Goal: Obtain resource: Download file/media

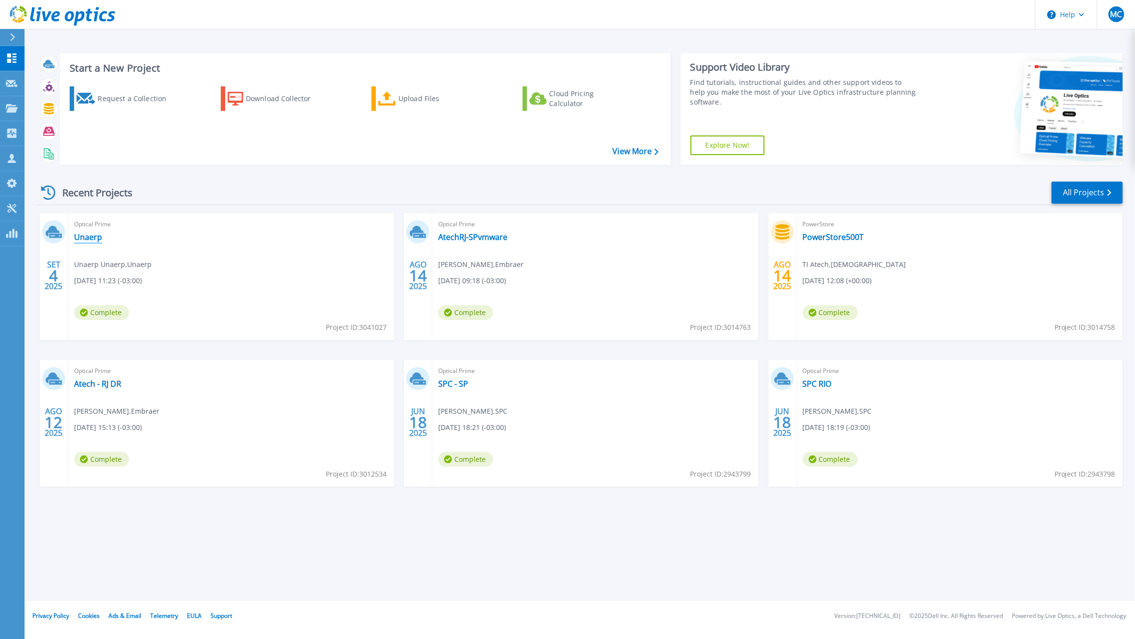
click at [92, 240] on link "Unaerp" at bounding box center [88, 237] width 28 height 10
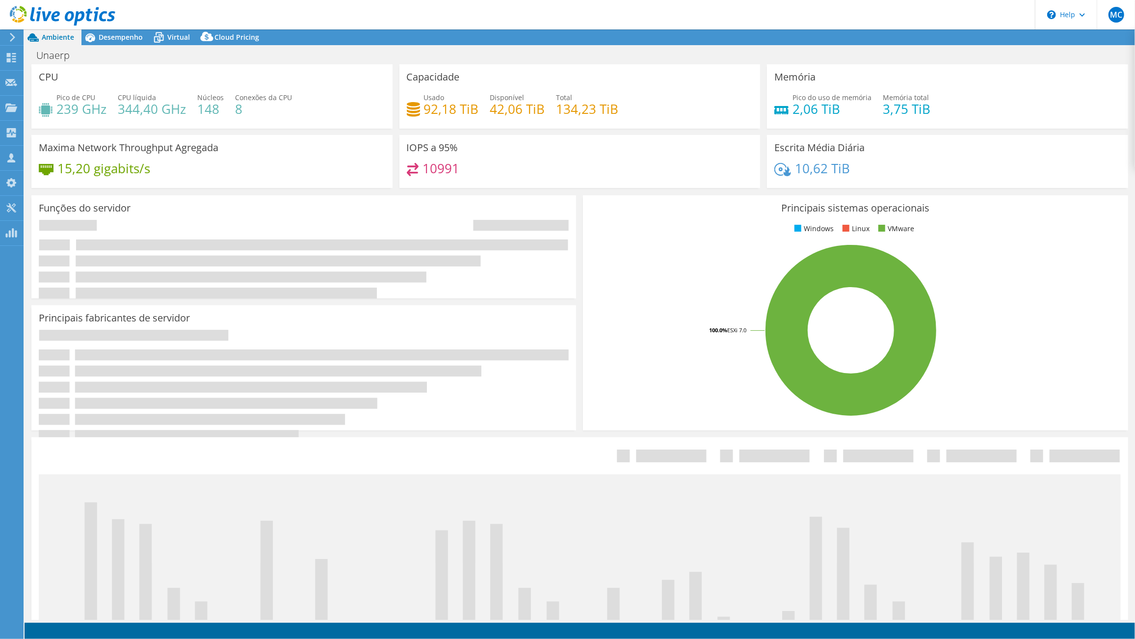
select select "USD"
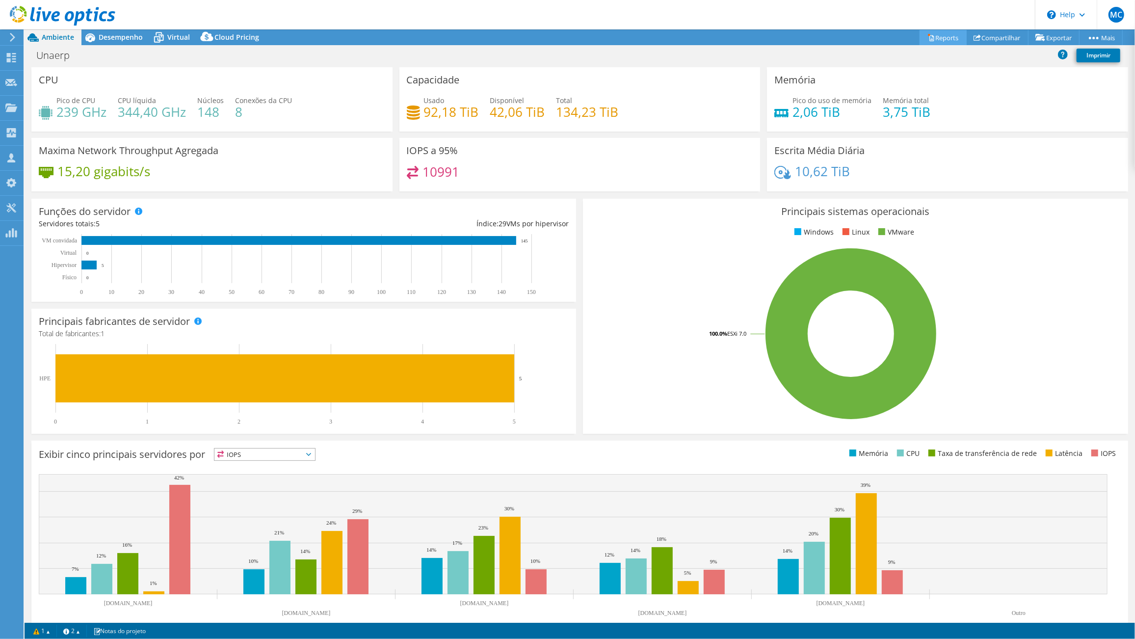
click at [947, 36] on link "Reports" at bounding box center [943, 37] width 47 height 15
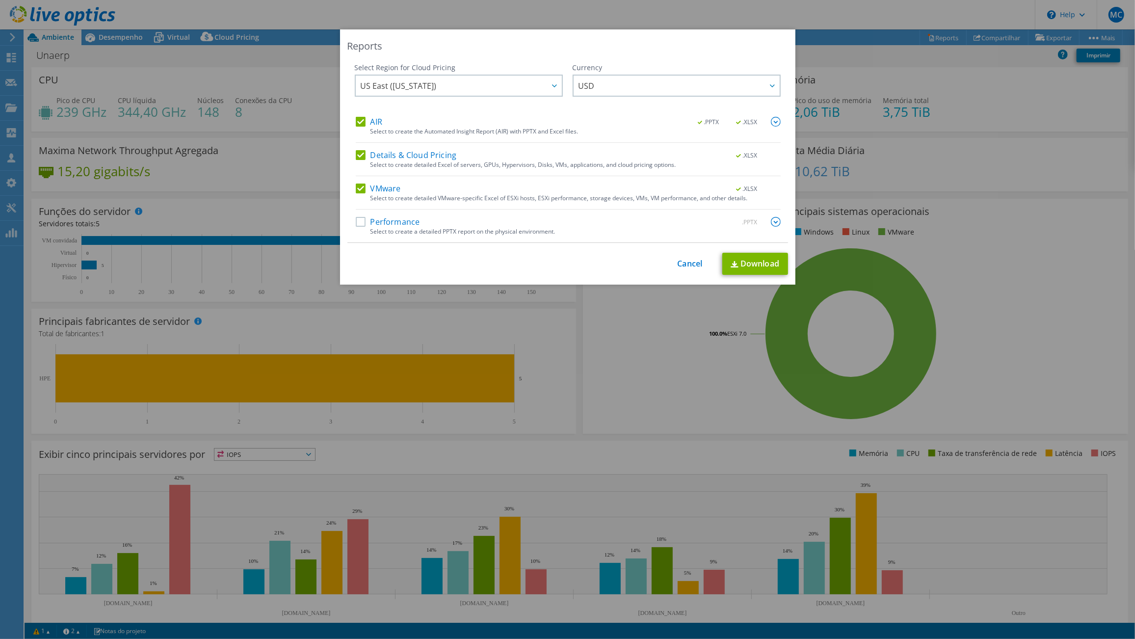
click at [403, 218] on label "Performance" at bounding box center [388, 222] width 64 height 10
click at [0, 0] on input "Performance" at bounding box center [0, 0] width 0 height 0
click at [745, 270] on link "Download" at bounding box center [755, 264] width 66 height 22
click at [678, 264] on link "Cancel" at bounding box center [690, 263] width 25 height 9
